Goal: Task Accomplishment & Management: Complete application form

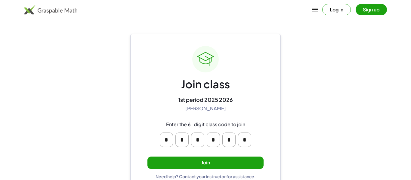
click at [213, 162] on button "Join" at bounding box center [206, 163] width 116 height 12
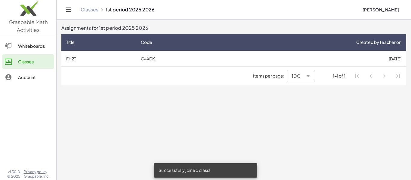
click at [307, 78] on icon at bounding box center [308, 76] width 7 height 7
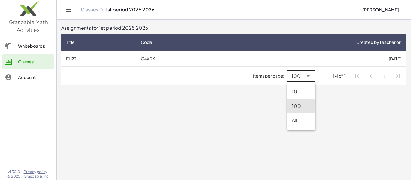
click at [306, 75] on icon at bounding box center [308, 76] width 7 height 7
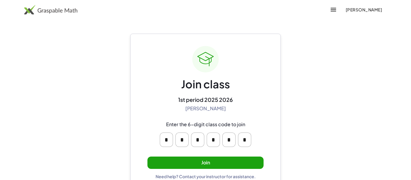
scroll to position [11, 0]
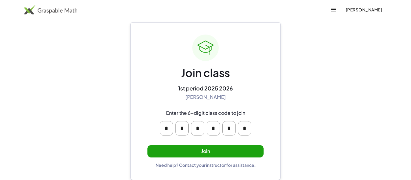
click at [330, 11] on icon "button" at bounding box center [333, 9] width 7 height 7
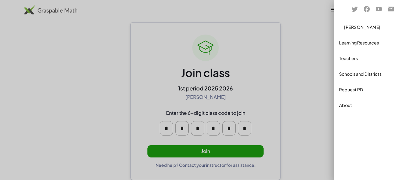
click at [291, 90] on div at bounding box center [205, 85] width 411 height 192
